Goal: Communication & Community: Share content

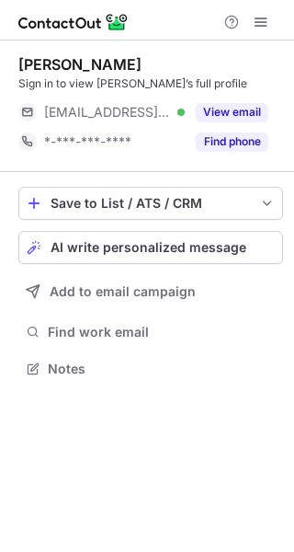
scroll to position [356, 294]
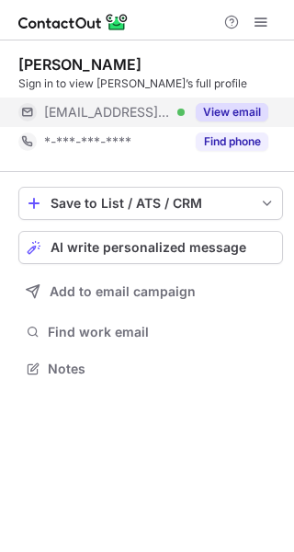
click at [266, 110] on button "View email" at bounding box center [232, 112] width 73 height 18
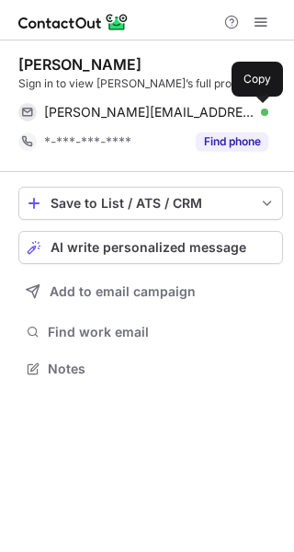
click at [266, 110] on span at bounding box center [259, 112] width 15 height 15
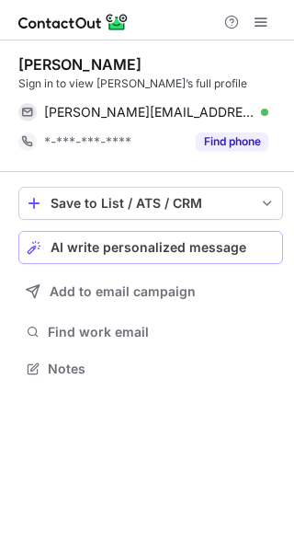
click at [237, 248] on span "AI write personalized message" at bounding box center [149, 247] width 196 height 15
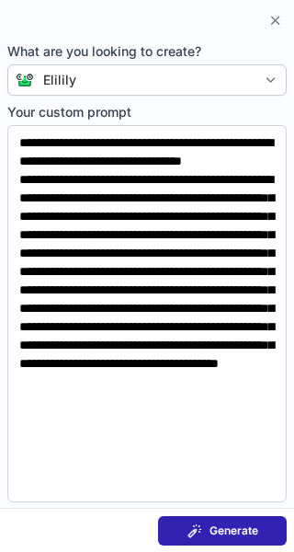
click at [244, 525] on span "Generate" at bounding box center [234, 531] width 49 height 15
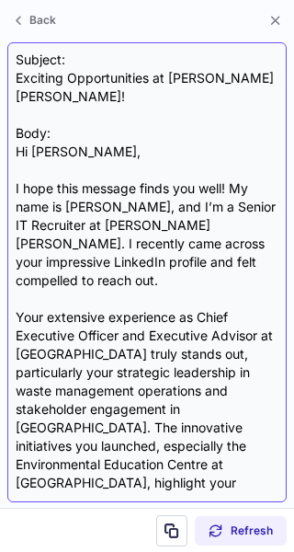
click at [100, 80] on div "Subject: Exciting Opportunities at Eli Lilly! Body: Hi Joe, I hope this message…" at bounding box center [147, 273] width 263 height 444
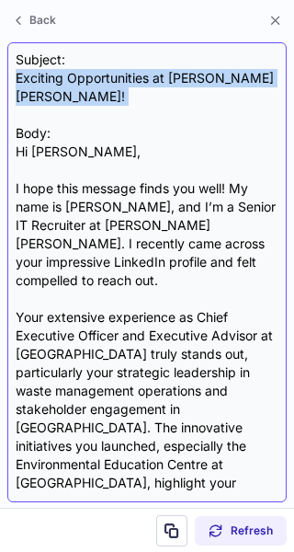
click at [100, 80] on div "Subject: Exciting Opportunities at Eli Lilly! Body: Hi Joe, I hope this message…" at bounding box center [147, 273] width 263 height 444
copy div "Exciting Opportunities at Eli Lilly!"
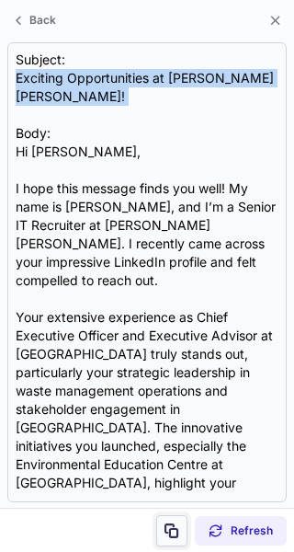
click at [175, 536] on span at bounding box center [172, 531] width 15 height 15
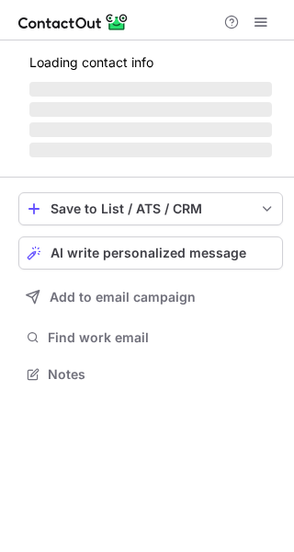
scroll to position [356, 294]
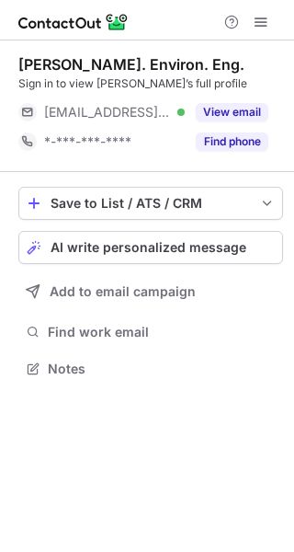
click at [267, 99] on div "View email" at bounding box center [227, 112] width 84 height 29
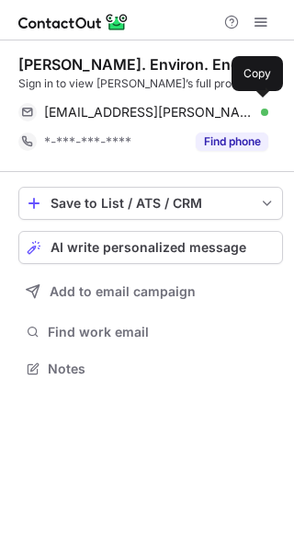
click at [267, 99] on div "carolina.contreras@utsa.edu Verified Copy" at bounding box center [143, 112] width 250 height 29
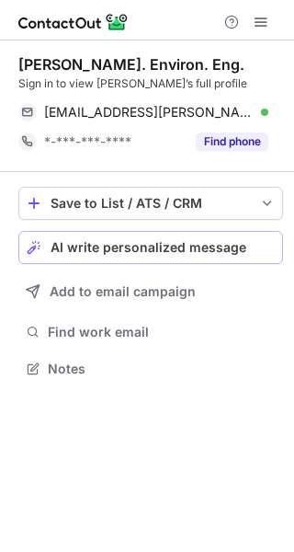
click at [220, 250] on span "AI write personalized message" at bounding box center [149, 247] width 196 height 15
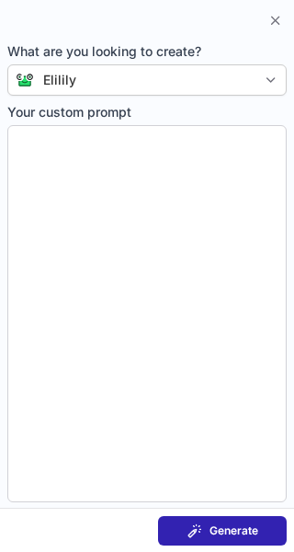
type textarea "**********"
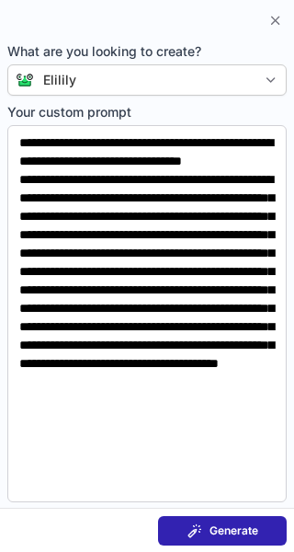
click at [248, 522] on button "Generate" at bounding box center [222, 530] width 129 height 29
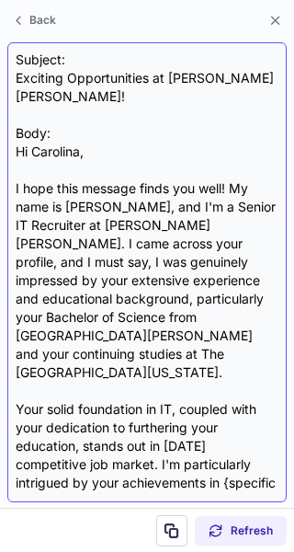
click at [62, 73] on div "Subject: Exciting Opportunities at Eli Lilly! Body: Hi Carolina, I hope this me…" at bounding box center [147, 273] width 263 height 444
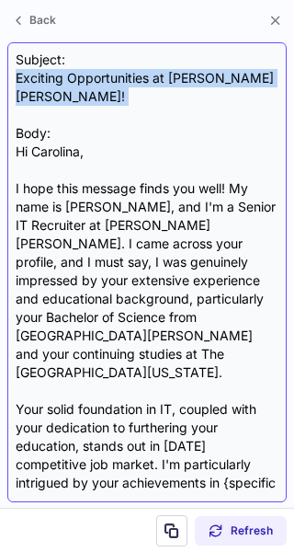
click at [62, 73] on div "Subject: Exciting Opportunities at Eli Lilly! Body: Hi Carolina, I hope this me…" at bounding box center [147, 273] width 263 height 444
copy div "Exciting Opportunities at Eli Lilly!"
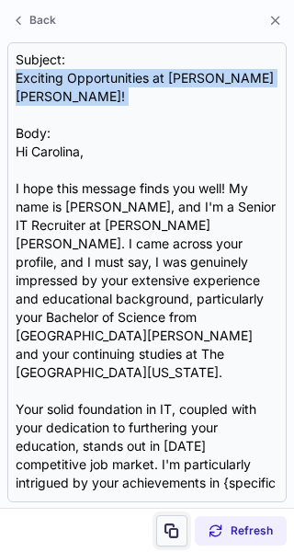
click at [173, 530] on span at bounding box center [172, 531] width 15 height 15
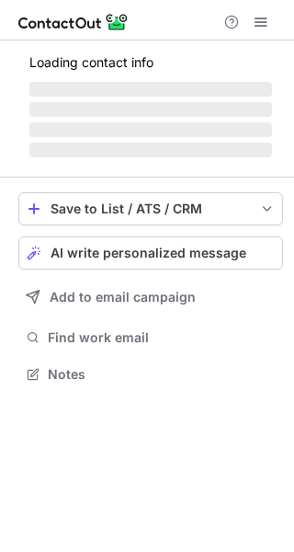
scroll to position [356, 294]
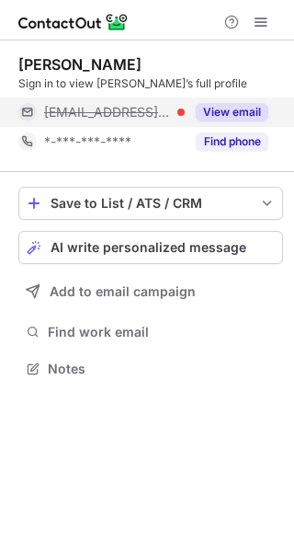
click at [244, 106] on button "View email" at bounding box center [232, 112] width 73 height 18
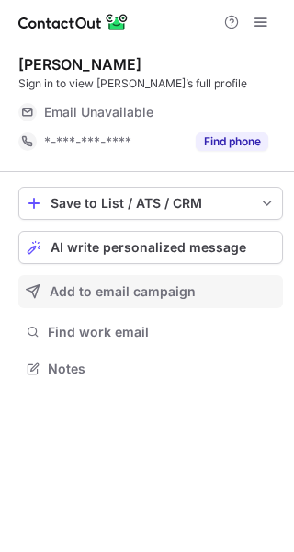
scroll to position [356, 294]
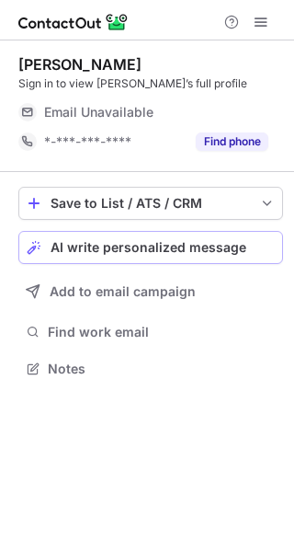
click at [164, 232] on button "AI write personalized message" at bounding box center [150, 247] width 265 height 33
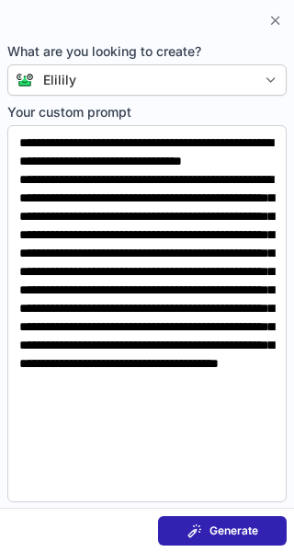
scroll to position [327, 294]
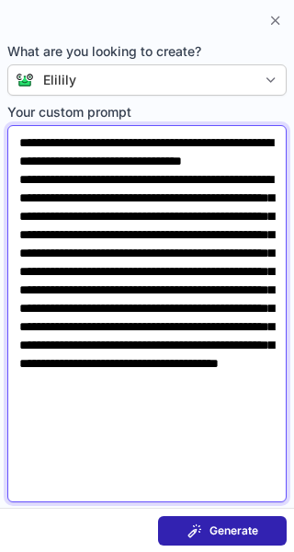
click at [271, 490] on textarea "**********" at bounding box center [147, 313] width 280 height 377
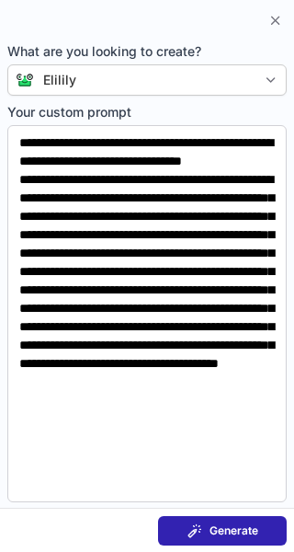
click at [255, 530] on span "Generate" at bounding box center [234, 531] width 49 height 15
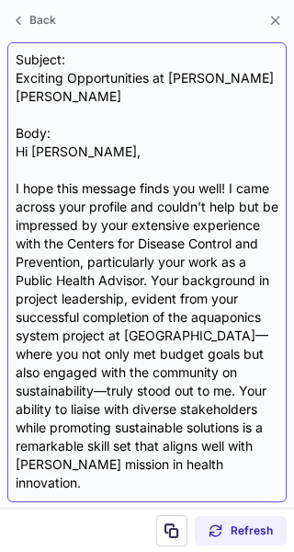
click at [47, 83] on div "Subject: Exciting Opportunities at Eli Lilly Body: Hi Tarryn, I hope this messa…" at bounding box center [147, 273] width 263 height 444
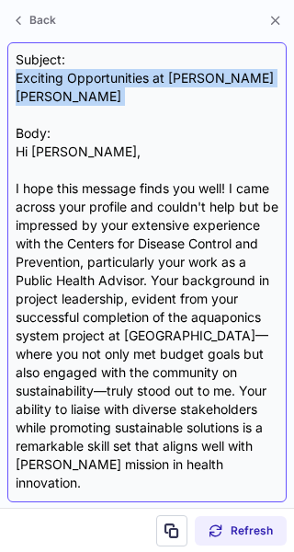
click at [47, 83] on div "Subject: Exciting Opportunities at Eli Lilly Body: Hi Tarryn, I hope this messa…" at bounding box center [147, 273] width 263 height 444
copy div "Exciting Opportunities at Eli Lilly"
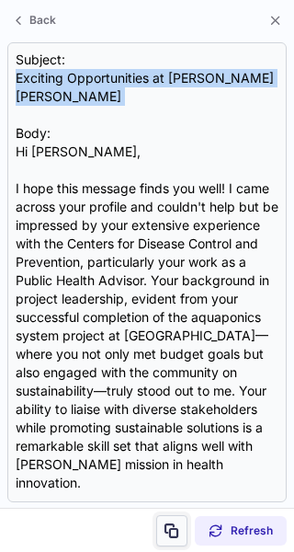
click at [177, 534] on span at bounding box center [172, 531] width 15 height 15
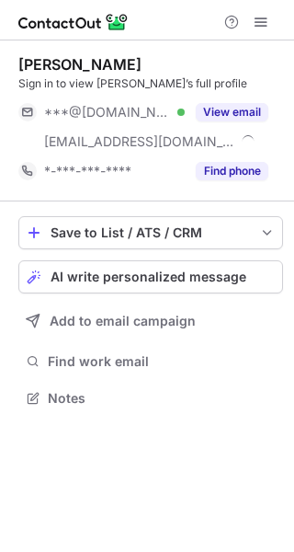
scroll to position [386, 294]
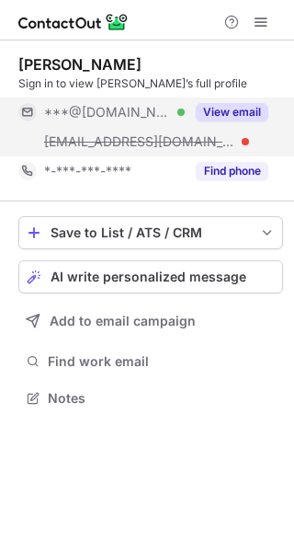
click at [267, 98] on div "View email" at bounding box center [227, 112] width 84 height 29
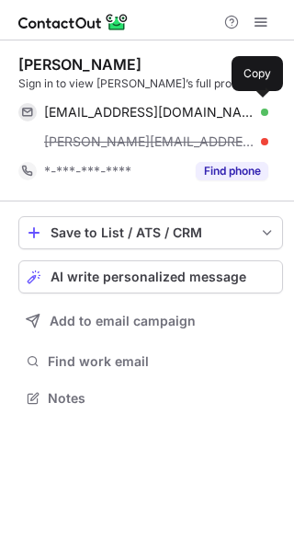
click at [267, 98] on div "[EMAIL_ADDRESS][DOMAIN_NAME] Verified Copy" at bounding box center [143, 112] width 250 height 29
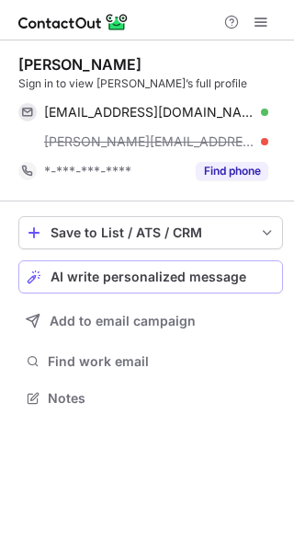
click at [202, 277] on span "AI write personalized message" at bounding box center [149, 277] width 196 height 15
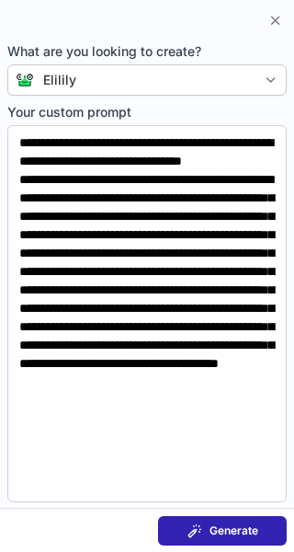
scroll to position [356, 294]
click at [248, 528] on span "Generate" at bounding box center [234, 531] width 49 height 15
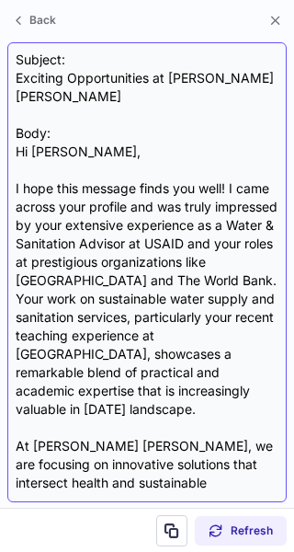
click at [118, 80] on div "Subject: Exciting Opportunities at [PERSON_NAME] [PERSON_NAME] Body: Hi [PERSON…" at bounding box center [147, 273] width 263 height 444
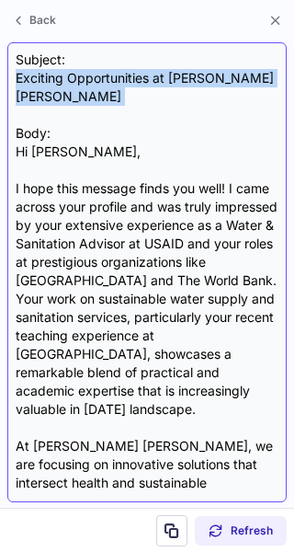
click at [118, 80] on div "Subject: Exciting Opportunities at [PERSON_NAME] [PERSON_NAME] Body: Hi [PERSON…" at bounding box center [147, 273] width 263 height 444
copy div "Exciting Opportunities at [PERSON_NAME] [PERSON_NAME]"
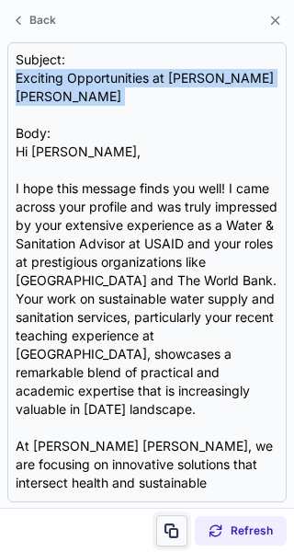
click at [170, 519] on button at bounding box center [171, 530] width 31 height 31
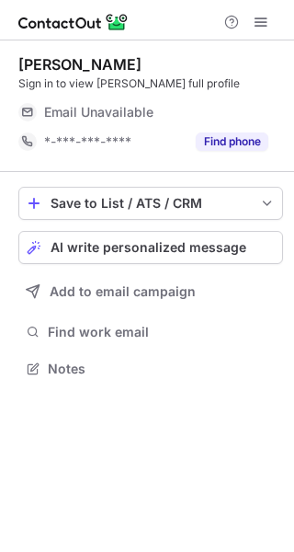
scroll to position [356, 294]
click at [207, 247] on span "AI write personalized message" at bounding box center [149, 247] width 196 height 15
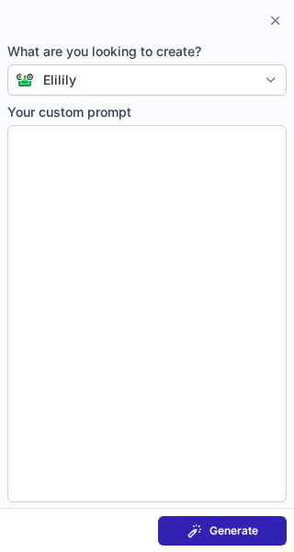
type textarea "**********"
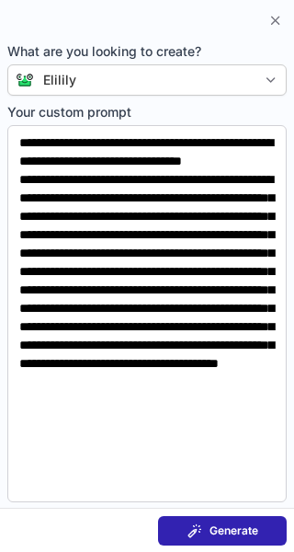
click at [239, 512] on section "Generate" at bounding box center [147, 530] width 294 height 44
click at [245, 532] on span "Generate" at bounding box center [234, 531] width 49 height 15
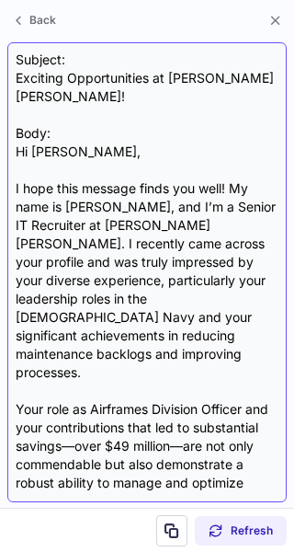
click at [78, 81] on div "Subject: Exciting Opportunities at Eli Lilly! Body: Hi Walter, I hope this mess…" at bounding box center [147, 273] width 263 height 444
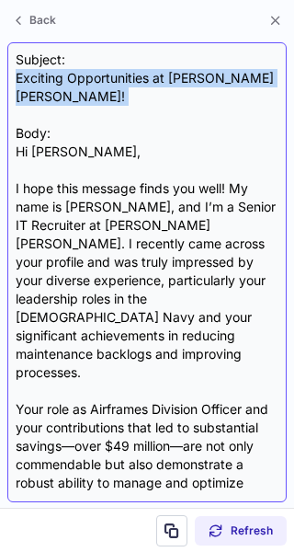
click at [78, 81] on div "Subject: Exciting Opportunities at Eli Lilly! Body: Hi Walter, I hope this mess…" at bounding box center [147, 273] width 263 height 444
copy div "Exciting Opportunities at Eli Lilly!"
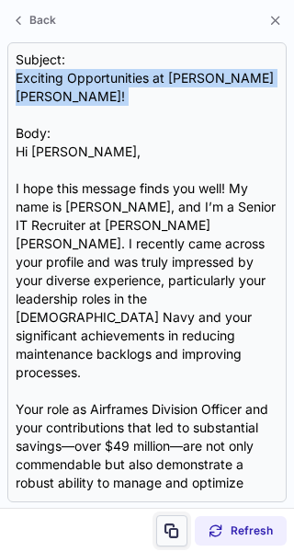
click at [179, 524] on span at bounding box center [172, 531] width 15 height 15
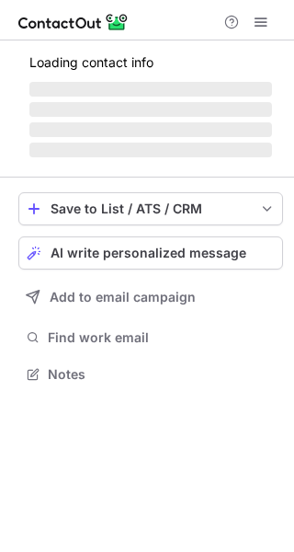
scroll to position [362, 294]
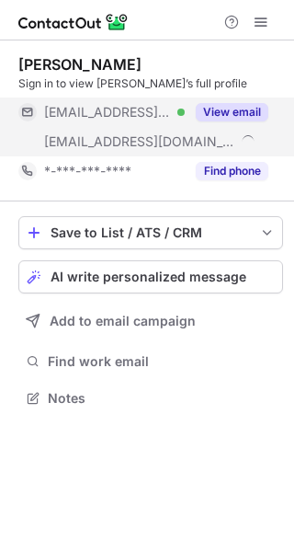
scroll to position [386, 294]
click at [256, 98] on div "View email" at bounding box center [227, 112] width 84 height 29
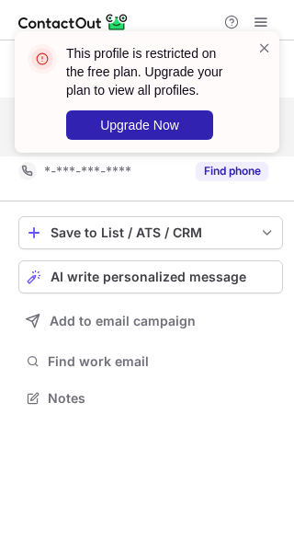
click at [256, 98] on div "This profile is restricted on the free plan. Upgrade your plan to view all prof…" at bounding box center [140, 92] width 236 height 107
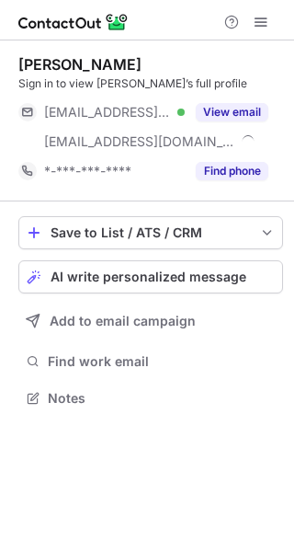
scroll to position [386, 294]
click at [178, 270] on span "AI write personalized message" at bounding box center [149, 277] width 196 height 15
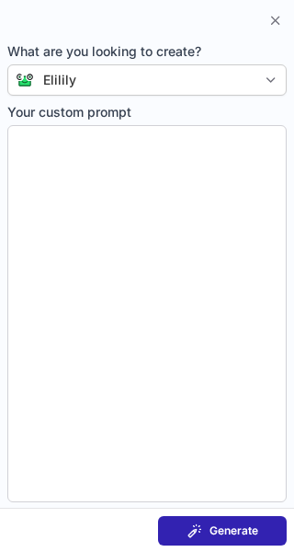
type textarea "**********"
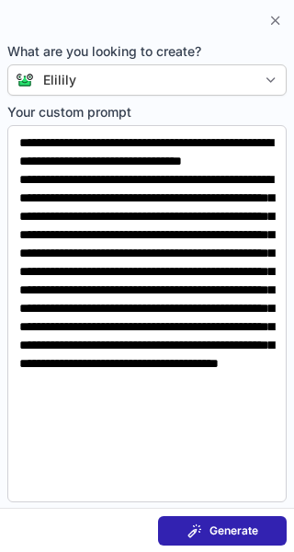
click at [246, 529] on span "Generate" at bounding box center [234, 531] width 49 height 15
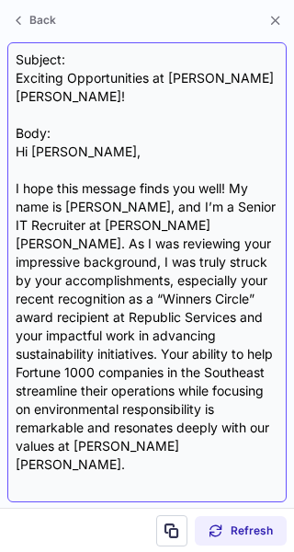
click at [75, 76] on div "Subject: Exciting Opportunities at Eli Lilly! Body: Hi Mark, I hope this messag…" at bounding box center [147, 273] width 263 height 444
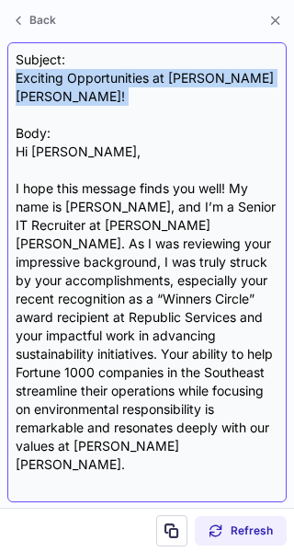
click at [75, 76] on div "Subject: Exciting Opportunities at Eli Lilly! Body: Hi Mark, I hope this messag…" at bounding box center [147, 273] width 263 height 444
copy div "Exciting Opportunities at [PERSON_NAME] [PERSON_NAME]!"
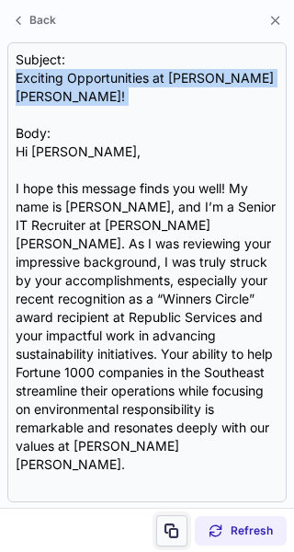
click at [185, 518] on button at bounding box center [171, 530] width 31 height 31
click at [179, 524] on button at bounding box center [171, 530] width 31 height 31
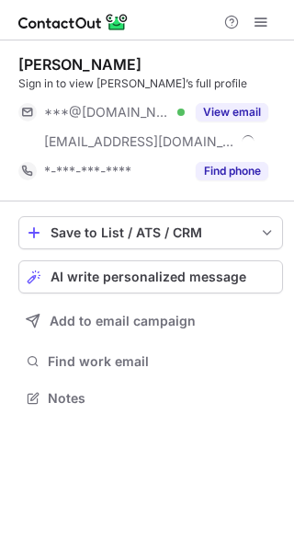
scroll to position [386, 294]
click at [256, 94] on div "Charitie R. Sign in to view Charitie’s full profile ***@gmail.com Verified ***@…" at bounding box center [150, 120] width 265 height 131
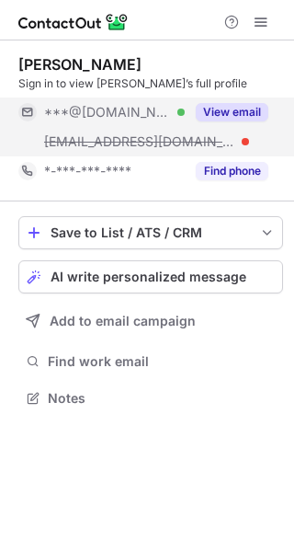
click at [254, 120] on button "View email" at bounding box center [232, 112] width 73 height 18
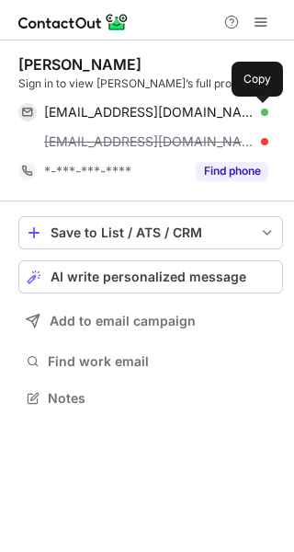
click at [254, 120] on button at bounding box center [259, 112] width 18 height 18
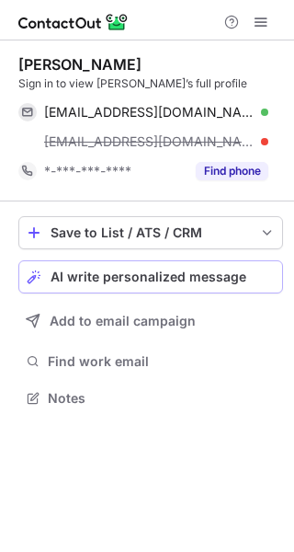
click at [253, 267] on button "AI write personalized message" at bounding box center [150, 276] width 265 height 33
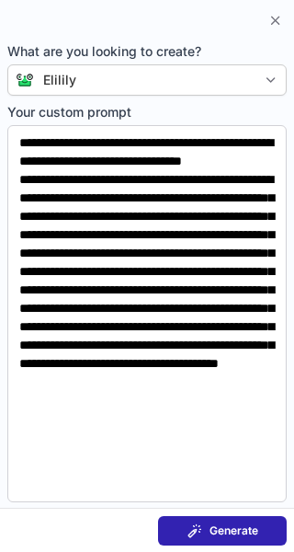
click at [248, 543] on button "Generate" at bounding box center [222, 530] width 129 height 29
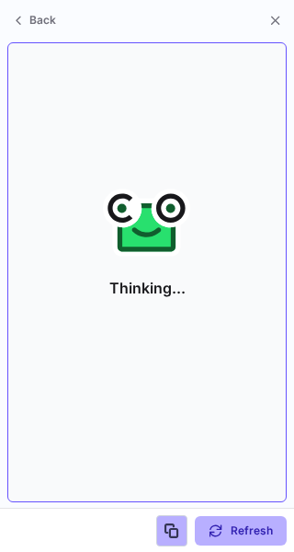
scroll to position [356, 294]
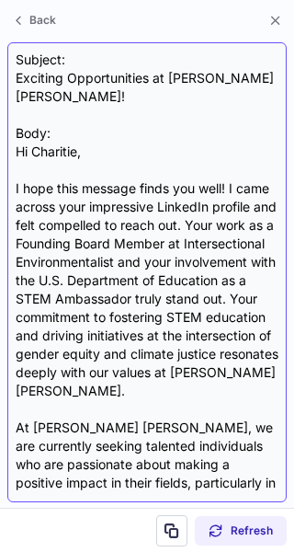
click at [139, 78] on div "Subject: Exciting Opportunities at Eli Lilly! Body: Hi Charitie, I hope this me…" at bounding box center [147, 273] width 263 height 444
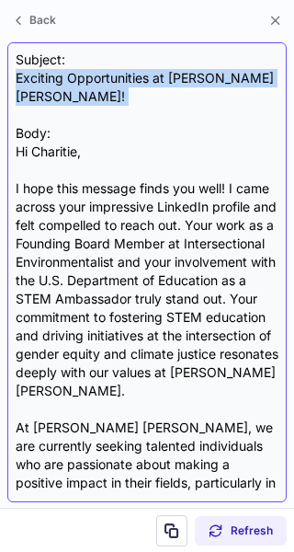
click at [139, 78] on div "Subject: Exciting Opportunities at Eli Lilly! Body: Hi Charitie, I hope this me…" at bounding box center [147, 273] width 263 height 444
copy div "Exciting Opportunities at Eli Lilly!"
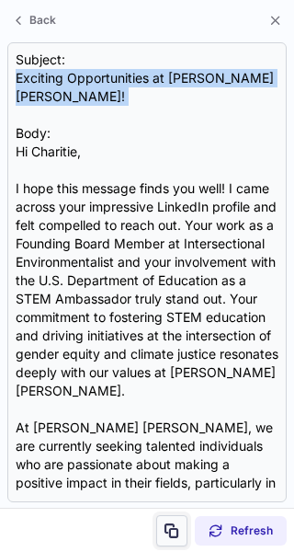
click at [170, 521] on button at bounding box center [171, 530] width 31 height 31
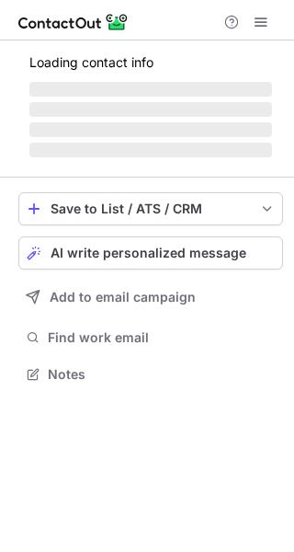
scroll to position [386, 294]
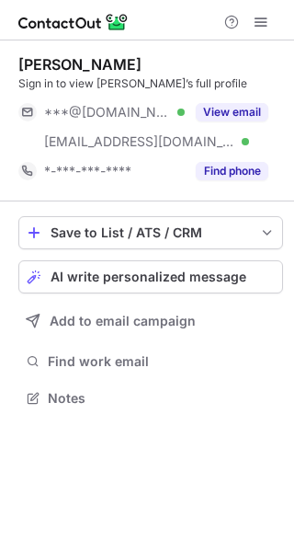
click at [261, 110] on button "View email" at bounding box center [232, 112] width 73 height 18
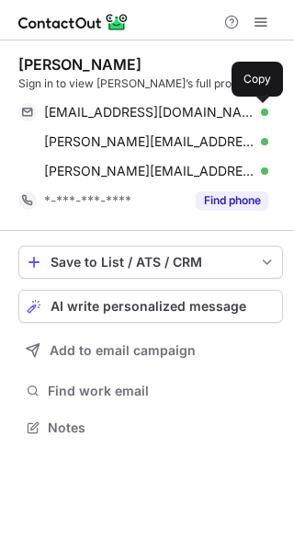
scroll to position [415, 294]
click at [261, 110] on span at bounding box center [259, 112] width 15 height 15
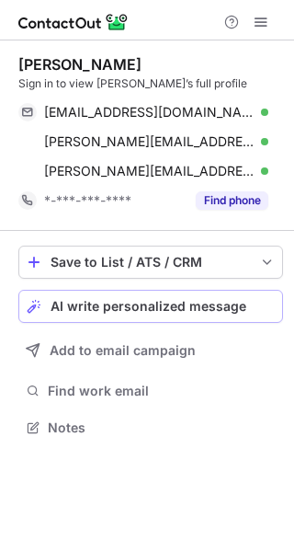
click at [235, 301] on span "AI write personalized message" at bounding box center [149, 306] width 196 height 15
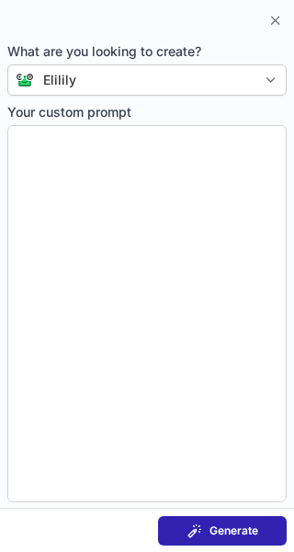
type textarea "**********"
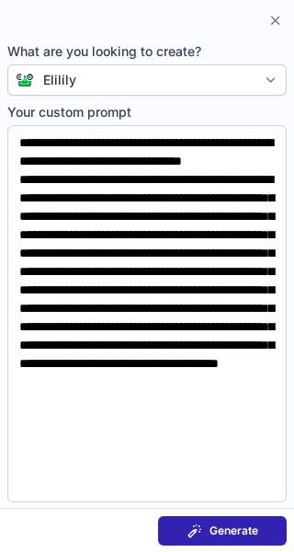
click at [248, 535] on span "Generate" at bounding box center [234, 531] width 49 height 15
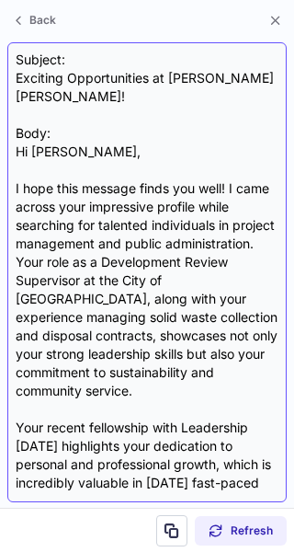
click at [64, 80] on div "Subject: Exciting Opportunities at Eli Lilly! Body: Hi Angela, I hope this mess…" at bounding box center [147, 273] width 263 height 444
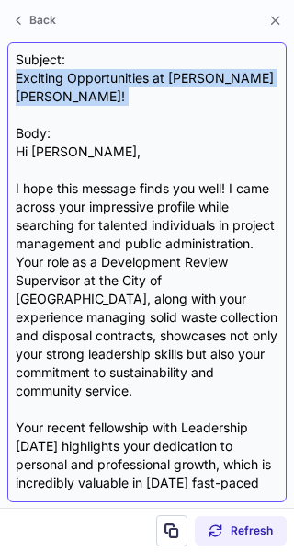
click at [64, 80] on div "Subject: Exciting Opportunities at Eli Lilly! Body: Hi Angela, I hope this mess…" at bounding box center [147, 273] width 263 height 444
copy div "Exciting Opportunities at Eli Lilly!"
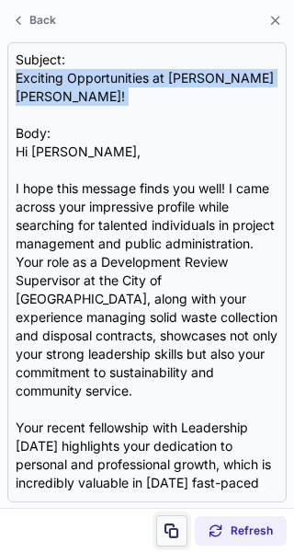
click at [178, 524] on span at bounding box center [172, 531] width 15 height 15
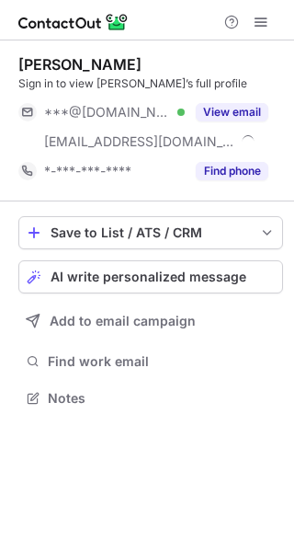
scroll to position [386, 294]
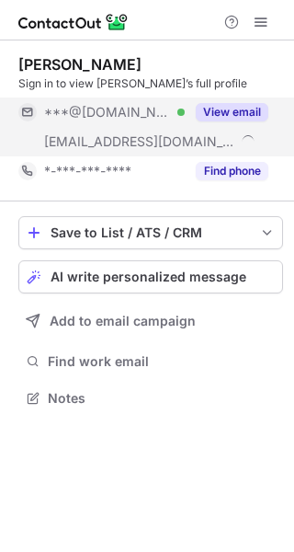
click at [261, 108] on button "View email" at bounding box center [232, 112] width 73 height 18
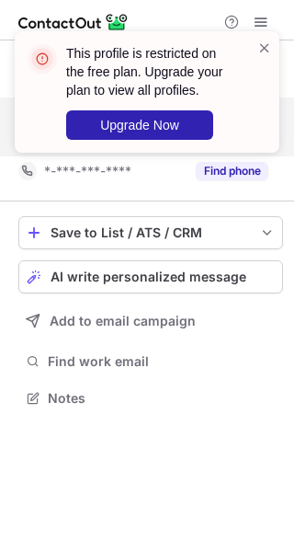
click at [261, 108] on div at bounding box center [265, 92] width 15 height 107
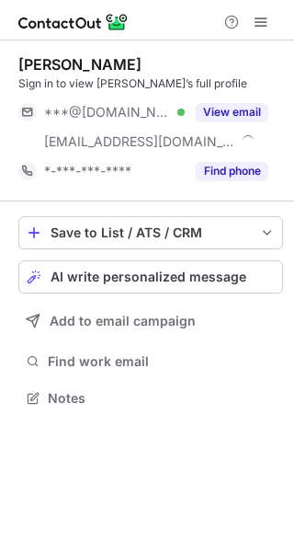
scroll to position [386, 294]
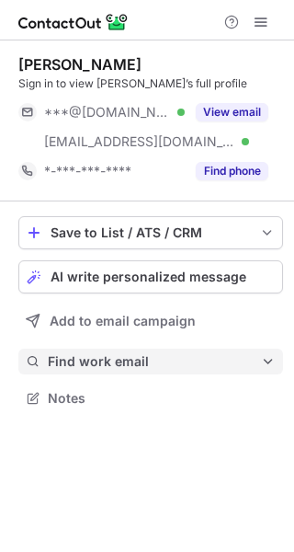
click at [143, 349] on button "Find work email" at bounding box center [150, 362] width 265 height 26
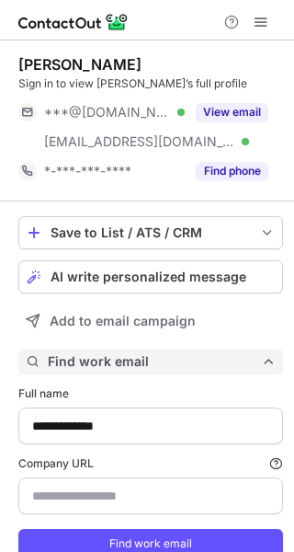
scroll to position [581, 282]
type input "********"
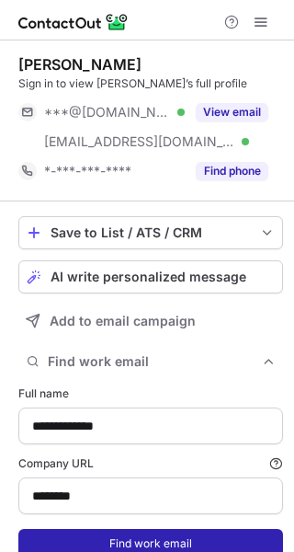
click at [143, 531] on button "Find work email" at bounding box center [150, 543] width 265 height 29
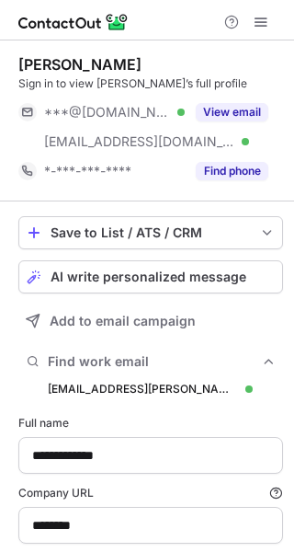
scroll to position [610, 282]
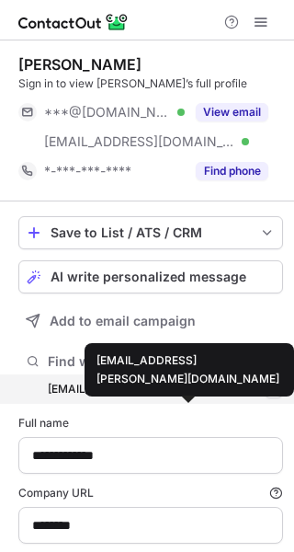
click at [163, 392] on div "[EMAIL_ADDRESS][PERSON_NAME][DOMAIN_NAME]" at bounding box center [143, 389] width 191 height 17
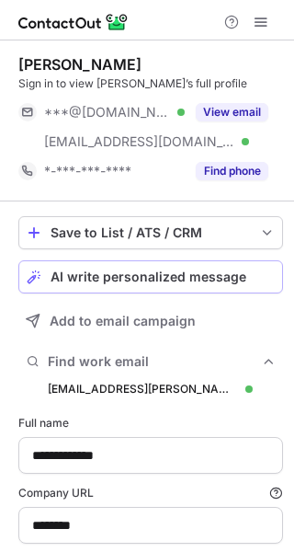
click at [133, 271] on span "AI write personalized message" at bounding box center [149, 277] width 196 height 15
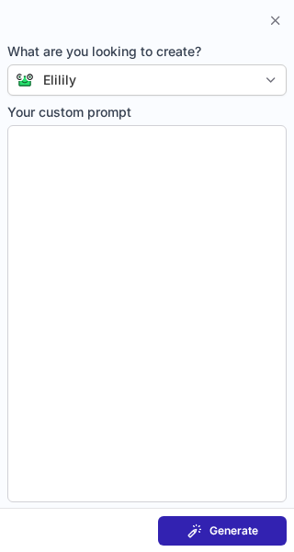
type textarea "**********"
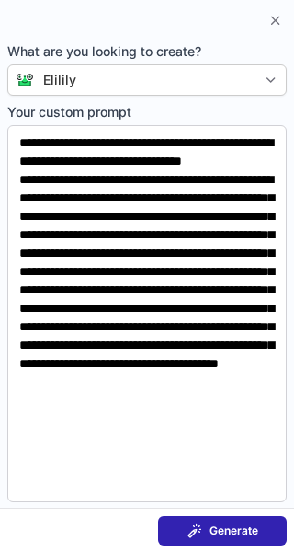
click at [233, 511] on section "Generate" at bounding box center [147, 530] width 294 height 44
click at [239, 525] on span "Generate" at bounding box center [234, 531] width 49 height 15
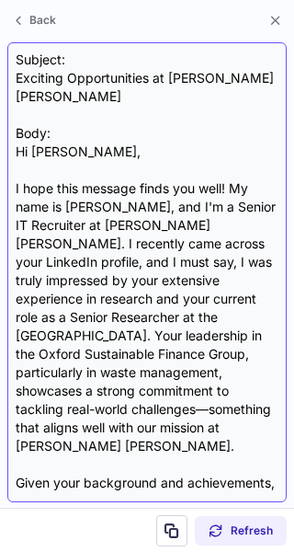
click at [75, 87] on div "Subject: Exciting Opportunities at Eli Lilly Body: Hi Amani, I hope this messag…" at bounding box center [147, 273] width 263 height 444
click at [76, 77] on div "Subject: Exciting Opportunities at Eli Lilly Body: Hi Amani, I hope this messag…" at bounding box center [147, 273] width 263 height 444
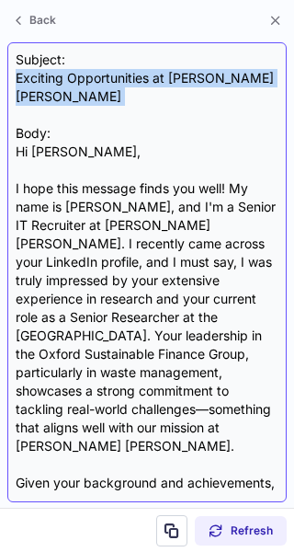
click at [76, 77] on div "Subject: Exciting Opportunities at Eli Lilly Body: Hi Amani, I hope this messag…" at bounding box center [147, 273] width 263 height 444
copy div "Exciting Opportunities at Eli Lilly"
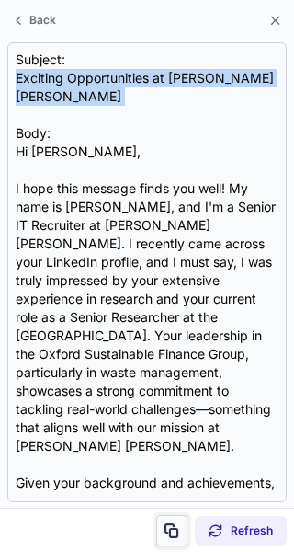
click at [179, 528] on span at bounding box center [172, 531] width 15 height 15
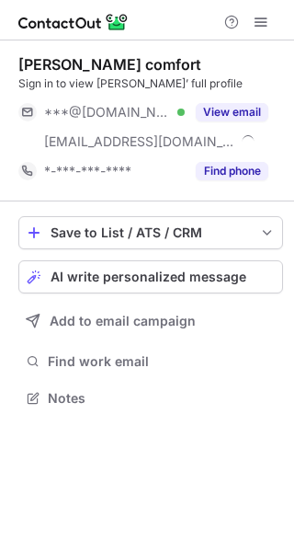
scroll to position [386, 294]
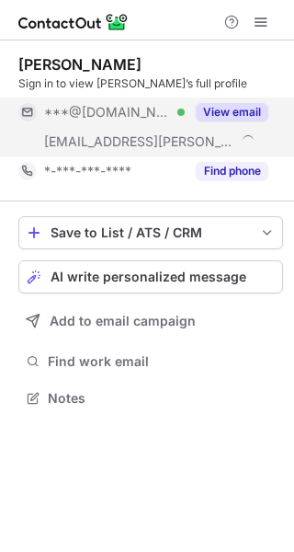
scroll to position [386, 294]
click at [247, 105] on button "View email" at bounding box center [232, 112] width 73 height 18
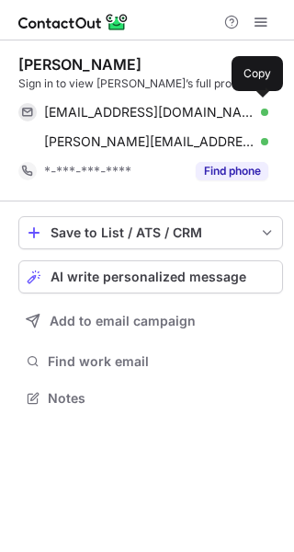
click at [247, 105] on div "[EMAIL_ADDRESS][DOMAIN_NAME] Verified" at bounding box center [156, 112] width 225 height 17
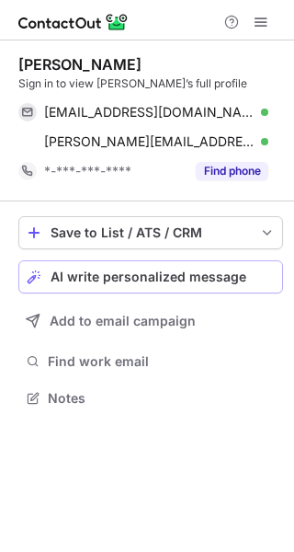
click at [197, 268] on button "AI write personalized message" at bounding box center [150, 276] width 265 height 33
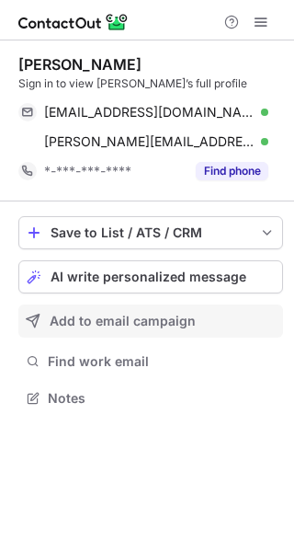
scroll to position [386, 294]
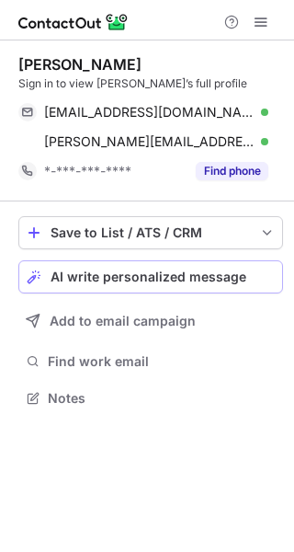
click at [178, 270] on span "AI write personalized message" at bounding box center [149, 277] width 196 height 15
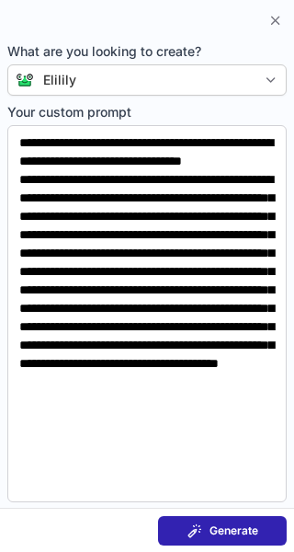
click at [226, 545] on button "Generate" at bounding box center [222, 530] width 129 height 29
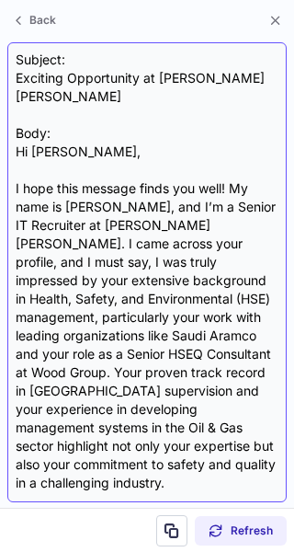
click at [156, 79] on div "Subject: Exciting Opportunity at [PERSON_NAME] [PERSON_NAME] Body: Hi [PERSON_N…" at bounding box center [147, 273] width 263 height 444
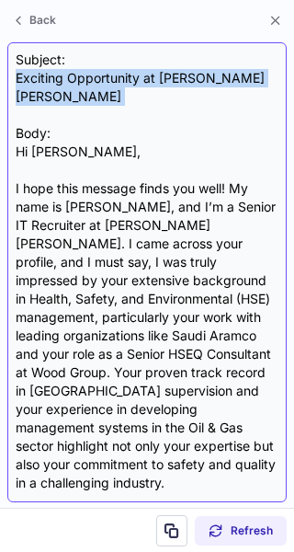
click at [156, 79] on div "Subject: Exciting Opportunity at [PERSON_NAME] [PERSON_NAME] Body: Hi [PERSON_N…" at bounding box center [147, 273] width 263 height 444
copy div "Exciting Opportunity at Eli Lilly"
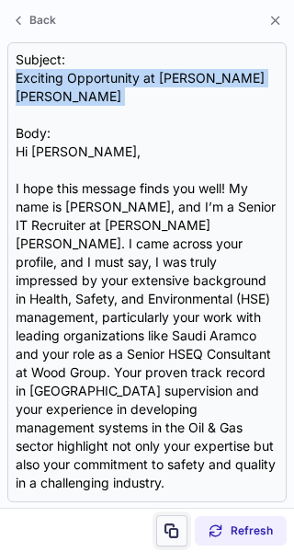
click at [167, 518] on button at bounding box center [171, 530] width 31 height 31
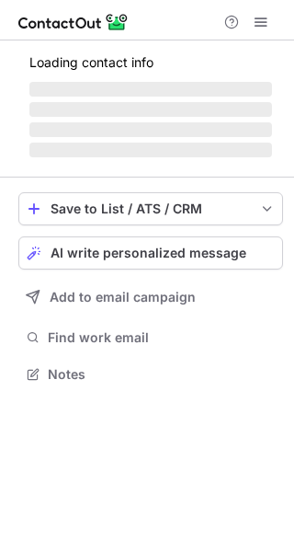
scroll to position [356, 294]
click at [173, 255] on span "AI write personalized message" at bounding box center [149, 253] width 196 height 15
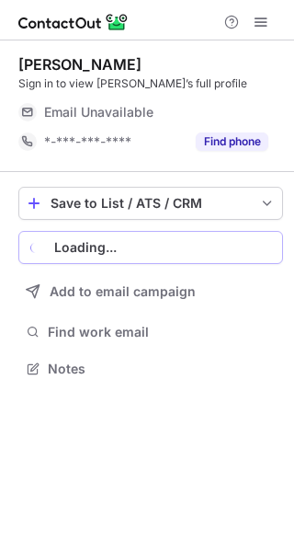
scroll to position [356, 294]
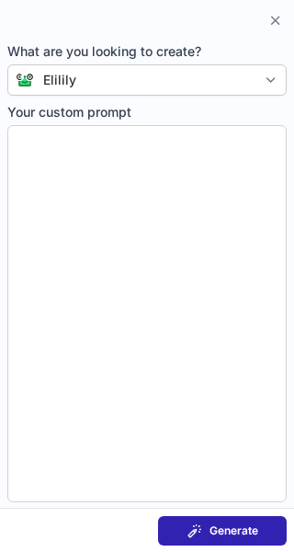
type textarea "**********"
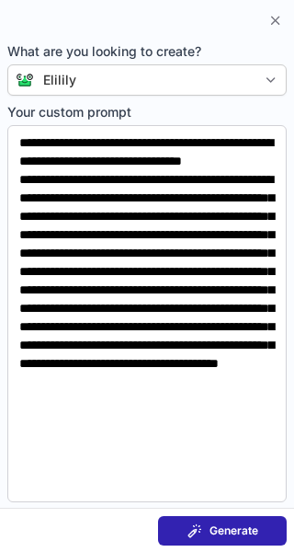
click at [225, 525] on span "Generate" at bounding box center [234, 531] width 49 height 15
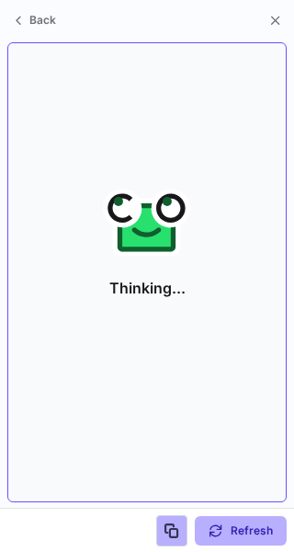
scroll to position [327, 294]
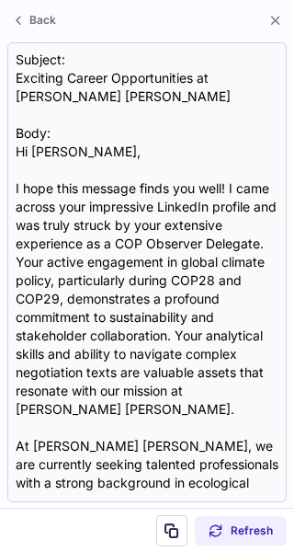
click at [53, 96] on div "Subject: Exciting Career Opportunities at Eli Lilly Body: Hi Anna, I hope this …" at bounding box center [147, 273] width 263 height 444
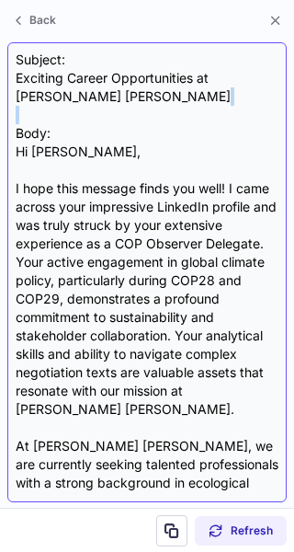
click at [53, 96] on div "Subject: Exciting Career Opportunities at Eli Lilly Body: Hi Anna, I hope this …" at bounding box center [147, 273] width 263 height 444
click at [61, 75] on div "Subject: Exciting Career Opportunities at Eli Lilly Body: Hi Anna, I hope this …" at bounding box center [147, 273] width 263 height 444
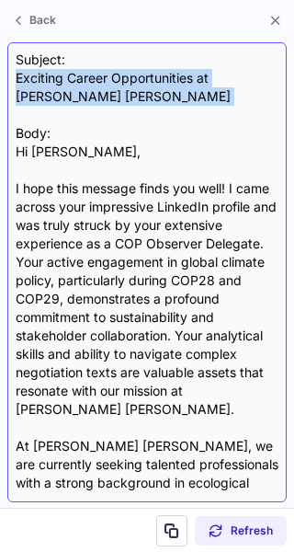
click at [61, 75] on div "Subject: Exciting Career Opportunities at Eli Lilly Body: Hi Anna, I hope this …" at bounding box center [147, 273] width 263 height 444
copy div "Exciting Career Opportunities at Eli Lilly"
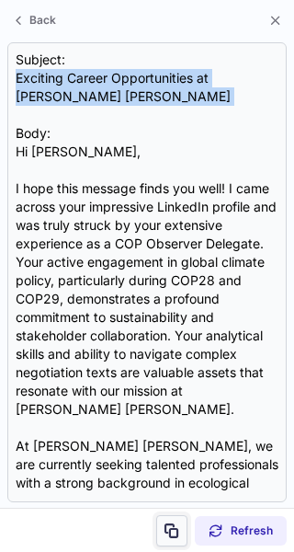
click at [179, 517] on button at bounding box center [171, 530] width 31 height 31
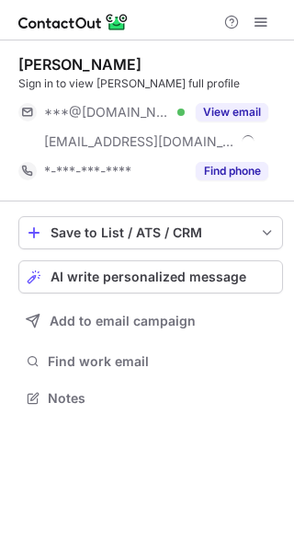
scroll to position [386, 294]
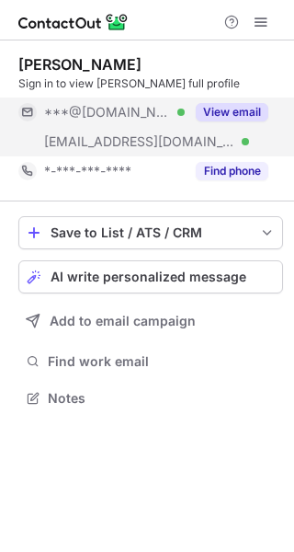
click at [248, 101] on div "View email" at bounding box center [227, 112] width 84 height 29
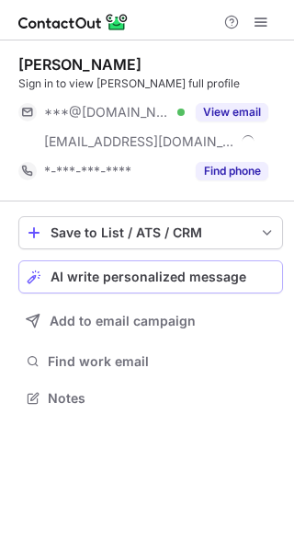
scroll to position [386, 294]
click at [205, 255] on div "Save to List / ATS / CRM List Select Lever Connect Greenhouse Connect Salesforc…" at bounding box center [150, 314] width 265 height 225
click at [209, 275] on span "AI write personalized message" at bounding box center [149, 277] width 196 height 15
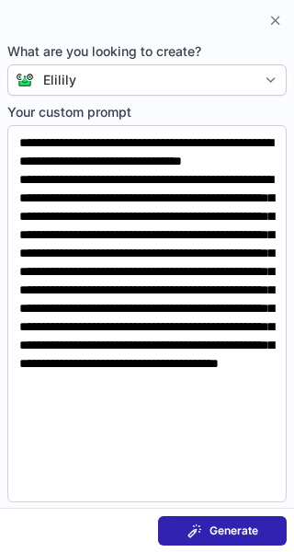
click at [237, 533] on span "Generate" at bounding box center [234, 531] width 49 height 15
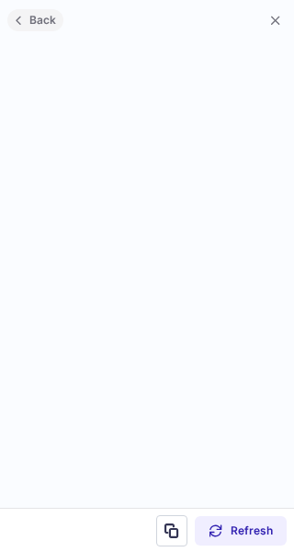
click at [52, 19] on span "Back" at bounding box center [43, 20] width 34 height 13
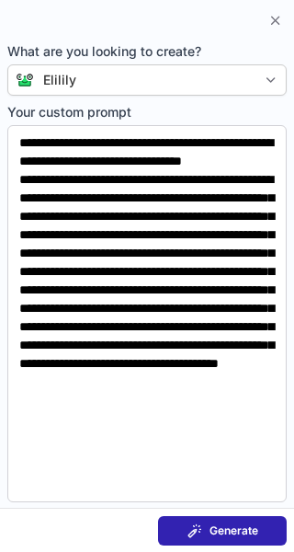
click at [231, 543] on button "Generate" at bounding box center [222, 530] width 129 height 29
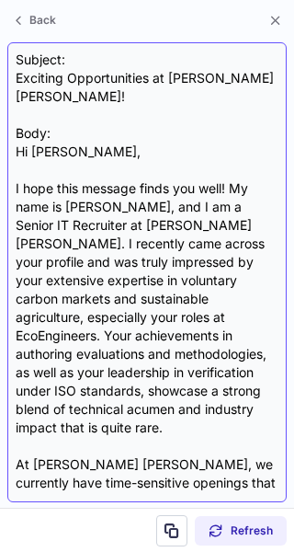
click at [52, 76] on div "Subject: Exciting Opportunities at Eli Lilly! Body: Hi Conner, I hope this mess…" at bounding box center [147, 273] width 263 height 444
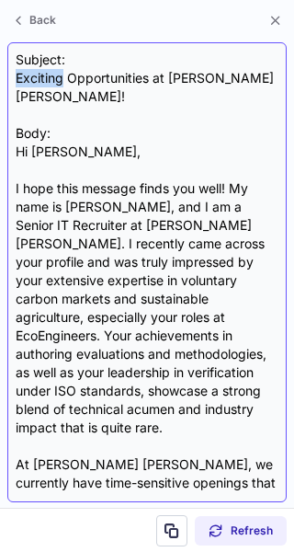
click at [52, 76] on div "Subject: Exciting Opportunities at Eli Lilly! Body: Hi Conner, I hope this mess…" at bounding box center [147, 273] width 263 height 444
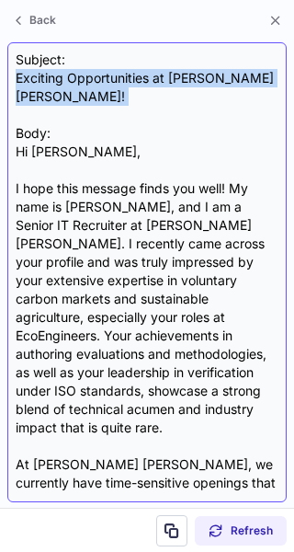
click at [52, 76] on div "Subject: Exciting Opportunities at Eli Lilly! Body: Hi Conner, I hope this mess…" at bounding box center [147, 273] width 263 height 444
copy div "Exciting Opportunities at [PERSON_NAME] [PERSON_NAME]!"
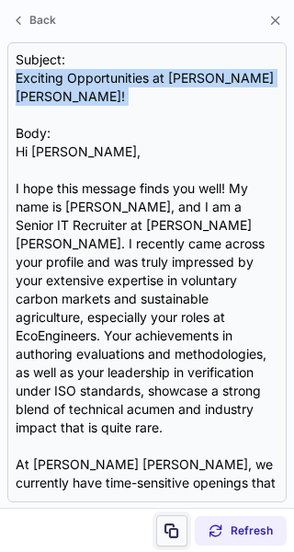
click at [176, 530] on span at bounding box center [172, 531] width 15 height 15
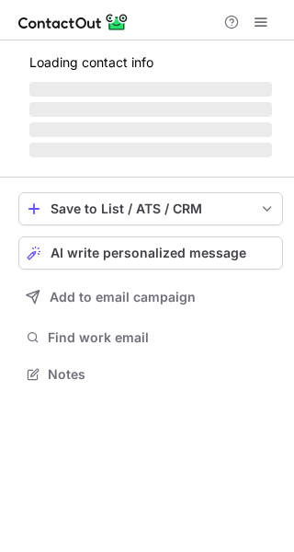
scroll to position [386, 294]
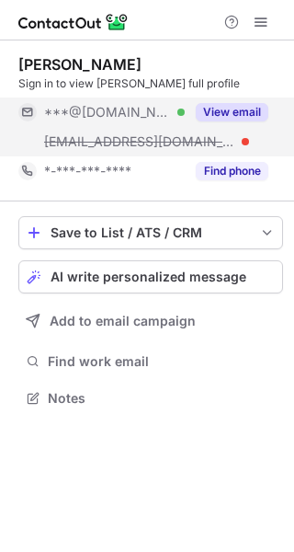
click at [223, 119] on button "View email" at bounding box center [232, 112] width 73 height 18
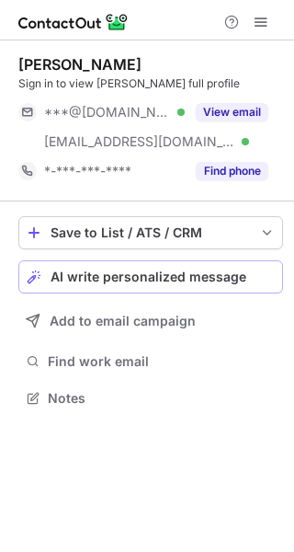
scroll to position [386, 294]
click at [238, 272] on span "AI write personalized message" at bounding box center [149, 277] width 196 height 15
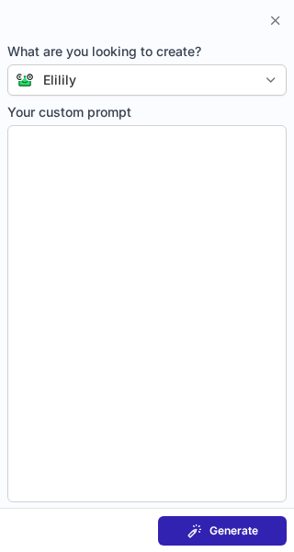
type textarea "**********"
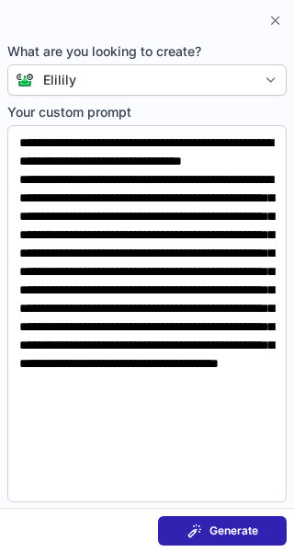
click at [257, 522] on button "Generate" at bounding box center [222, 530] width 129 height 29
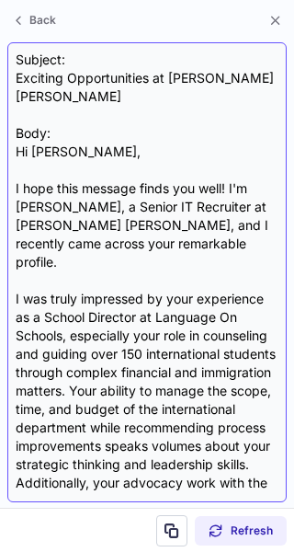
click at [27, 78] on div "Subject: Exciting Opportunities at [PERSON_NAME] [PERSON_NAME] Body: Hi [PERSON…" at bounding box center [147, 273] width 263 height 444
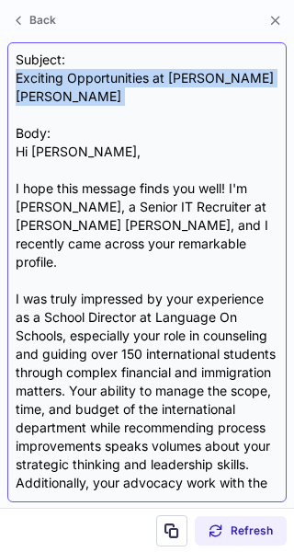
click at [27, 78] on div "Subject: Exciting Opportunities at [PERSON_NAME] [PERSON_NAME] Body: Hi [PERSON…" at bounding box center [147, 273] width 263 height 444
copy div "Exciting Opportunities at [PERSON_NAME] [PERSON_NAME]"
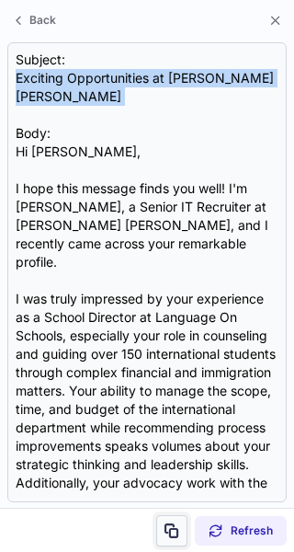
click at [172, 520] on button at bounding box center [171, 530] width 31 height 31
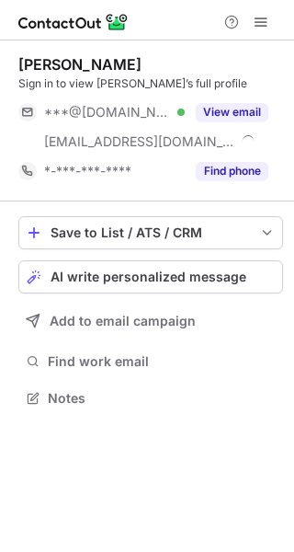
scroll to position [386, 294]
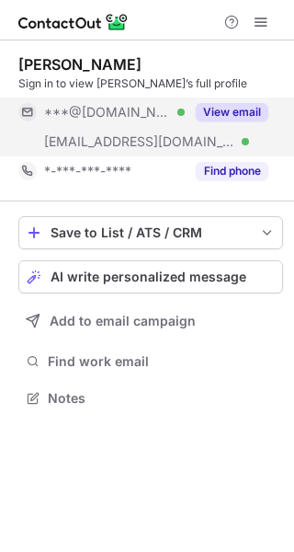
click at [239, 110] on button "View email" at bounding box center [232, 112] width 73 height 18
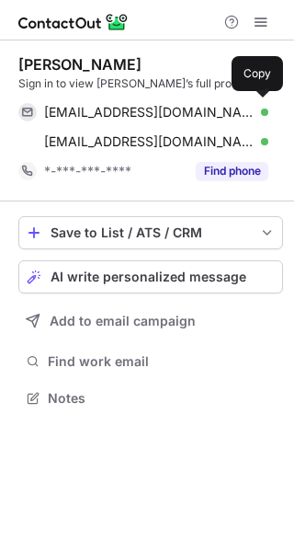
click at [239, 110] on div "[EMAIL_ADDRESS][DOMAIN_NAME] Verified" at bounding box center [156, 112] width 225 height 17
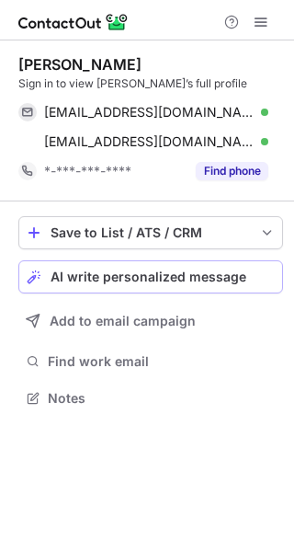
click at [229, 268] on button "AI write personalized message" at bounding box center [150, 276] width 265 height 33
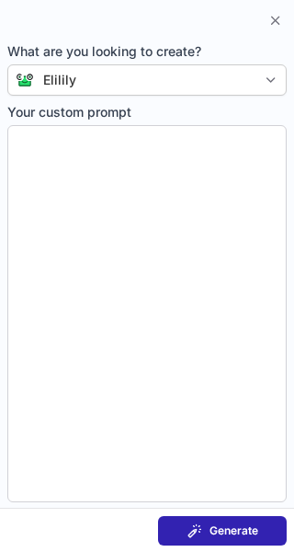
type textarea "**********"
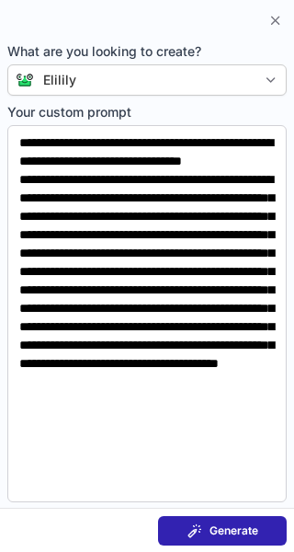
click at [237, 527] on span "Generate" at bounding box center [234, 531] width 49 height 15
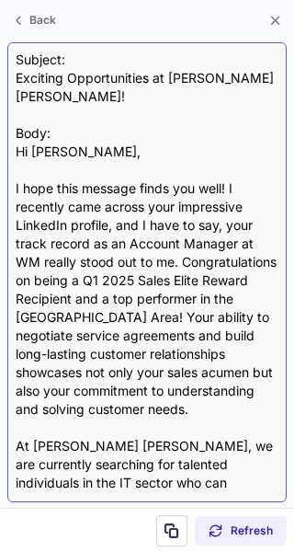
click at [143, 75] on div "Subject: Exciting Opportunities at [PERSON_NAME] [PERSON_NAME]! Body: Hi [PERSO…" at bounding box center [147, 273] width 263 height 444
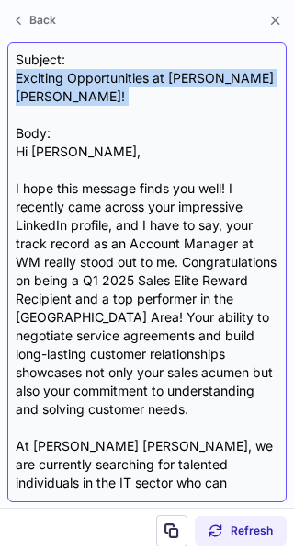
click at [143, 75] on div "Subject: Exciting Opportunities at [PERSON_NAME] [PERSON_NAME]! Body: Hi [PERSO…" at bounding box center [147, 273] width 263 height 444
copy div "Exciting Opportunities at [PERSON_NAME] [PERSON_NAME]!"
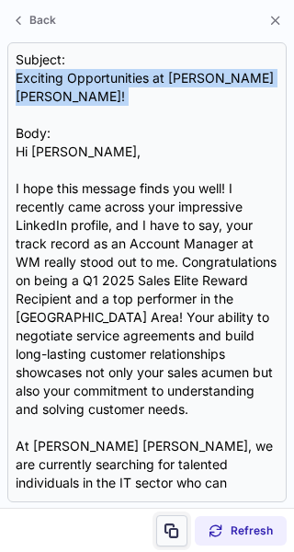
click at [170, 528] on span at bounding box center [172, 531] width 15 height 15
